Goal: Task Accomplishment & Management: Complete application form

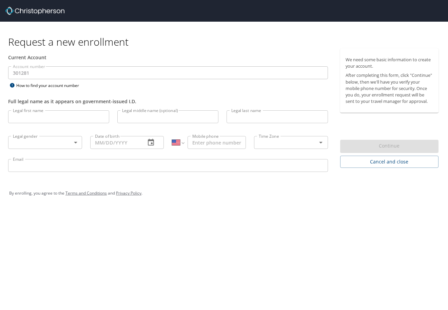
select select "US"
click at [81, 117] on input "Legal first name" at bounding box center [58, 116] width 101 height 13
type input "[PERSON_NAME]"
type input "H"
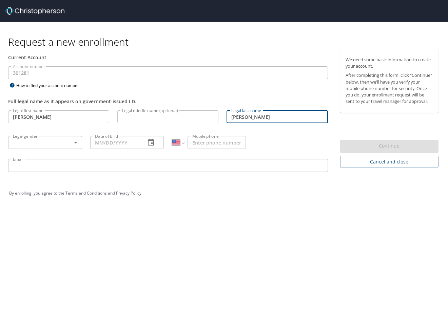
type input "[PERSON_NAME]"
click at [74, 144] on body "Request a new enrollment Current Account Account number 301281 Account number H…" at bounding box center [224, 155] width 448 height 310
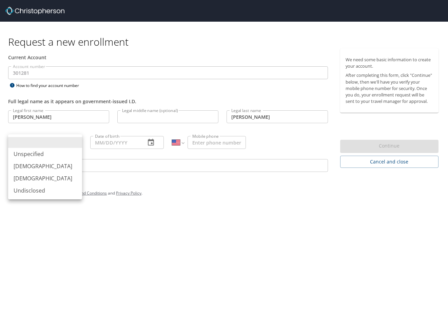
click at [75, 144] on li at bounding box center [45, 142] width 74 height 11
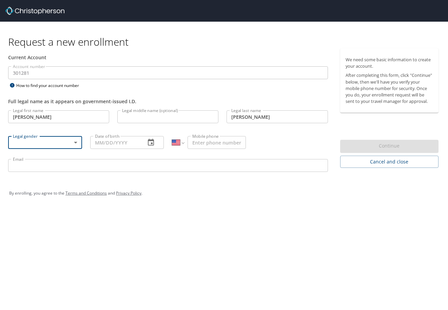
click at [74, 143] on body "Request a new enrollment Current Account Account number 301281 Account number H…" at bounding box center [224, 155] width 448 height 310
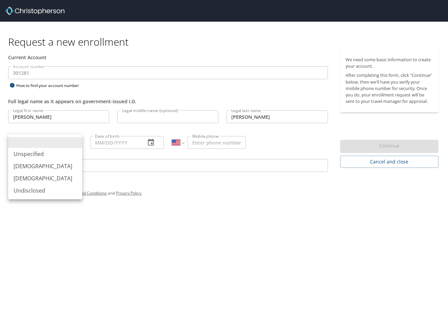
click at [29, 178] on li "[DEMOGRAPHIC_DATA]" at bounding box center [45, 178] width 74 height 12
type input "[DEMOGRAPHIC_DATA]"
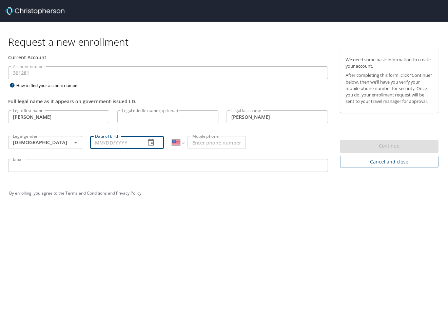
click at [97, 144] on input "Date of birth" at bounding box center [115, 142] width 50 height 13
type input "[DATE]"
click at [209, 143] on input "Mobile phone" at bounding box center [216, 142] width 58 height 13
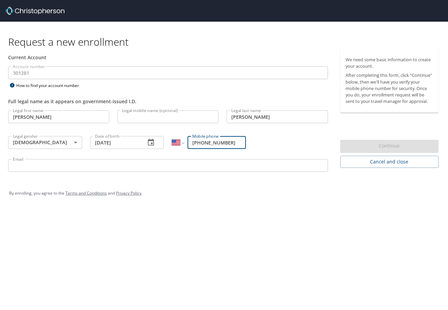
type input "[PHONE_NUMBER]"
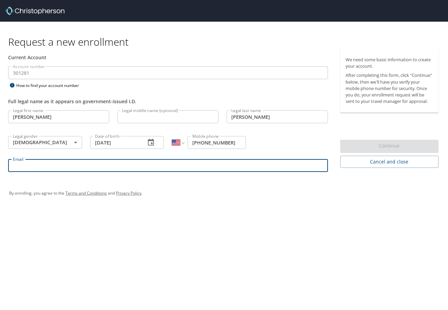
click at [98, 164] on input "Email" at bounding box center [167, 165] width 319 height 13
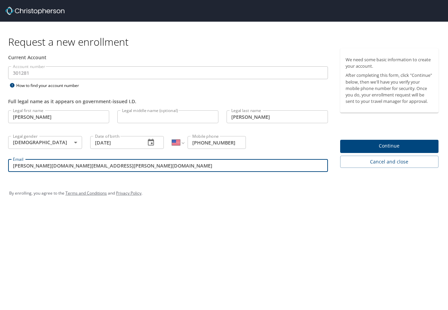
type input "[PERSON_NAME][DOMAIN_NAME][EMAIL_ADDRESS][PERSON_NAME][DOMAIN_NAME]"
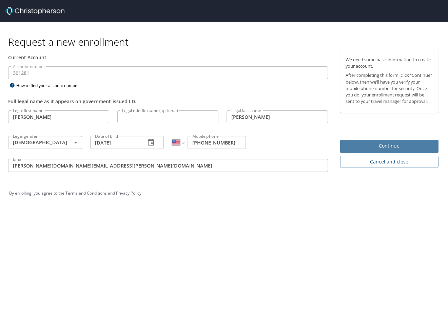
click at [389, 146] on span "Continue" at bounding box center [388, 146] width 87 height 8
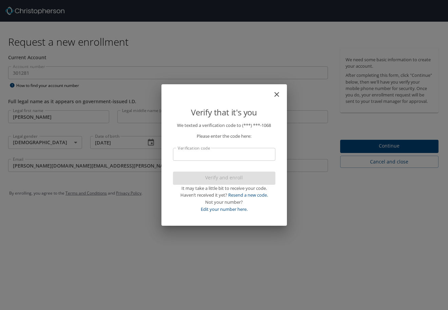
click at [234, 159] on input "Verification code" at bounding box center [224, 154] width 102 height 13
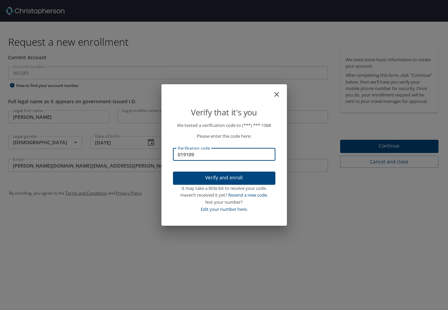
type input "019109"
click at [228, 175] on span "Verify and enroll" at bounding box center [223, 178] width 91 height 8
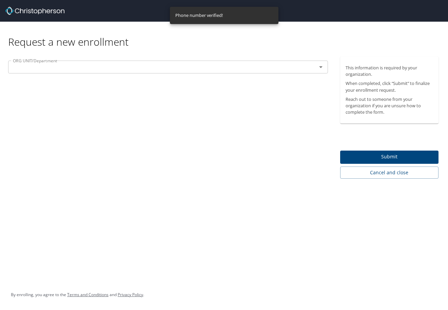
click at [103, 68] on input "text" at bounding box center [157, 67] width 295 height 9
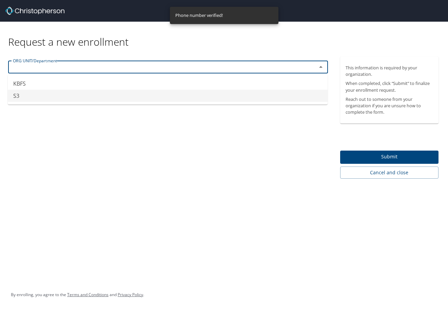
click at [18, 95] on li "S3" at bounding box center [167, 96] width 319 height 12
type input "S3"
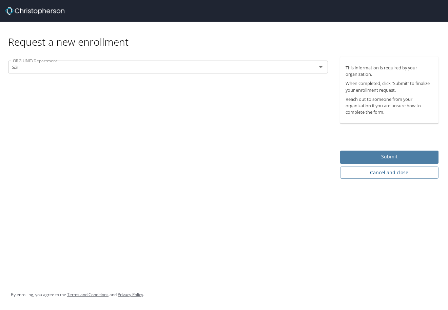
click at [392, 158] on span "Submit" at bounding box center [388, 157] width 87 height 8
